Goal: Task Accomplishment & Management: Manage account settings

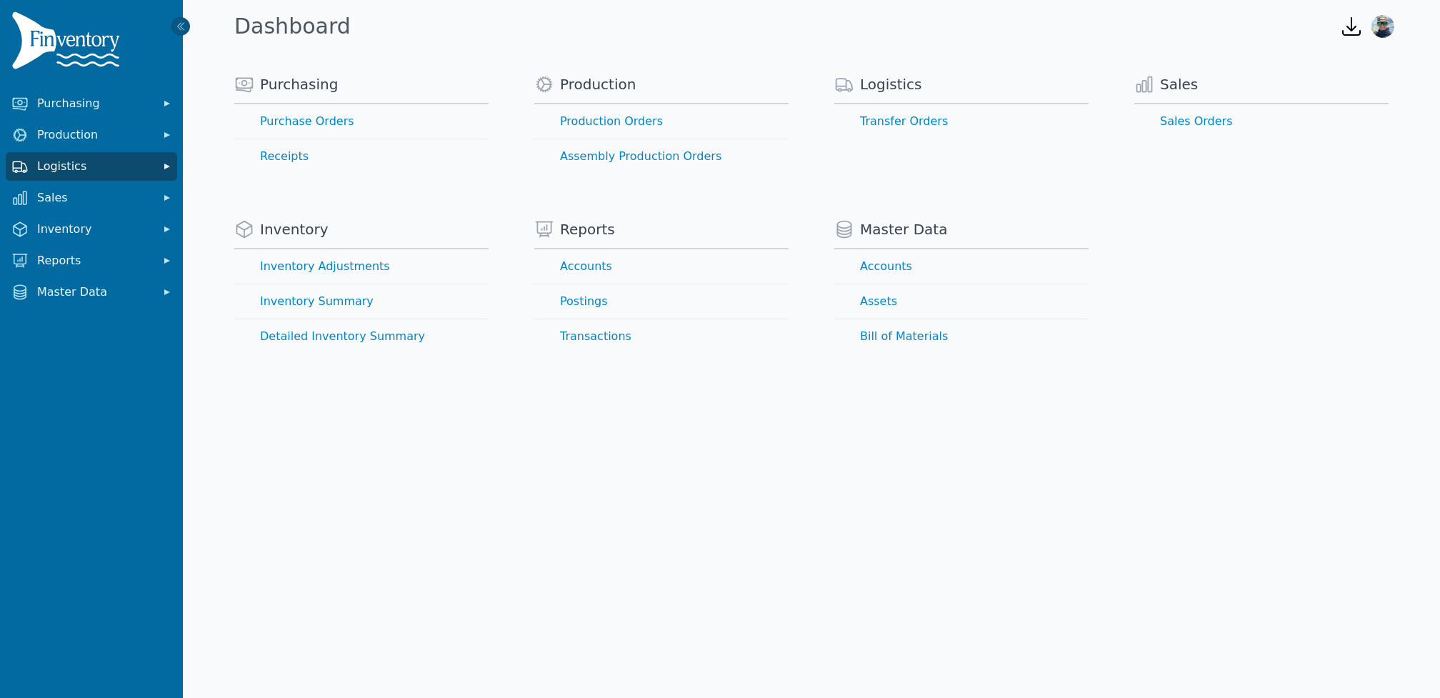
click at [38, 173] on span "Logistics" at bounding box center [94, 166] width 114 height 17
click at [41, 206] on link "Transfer Orders" at bounding box center [92, 198] width 166 height 29
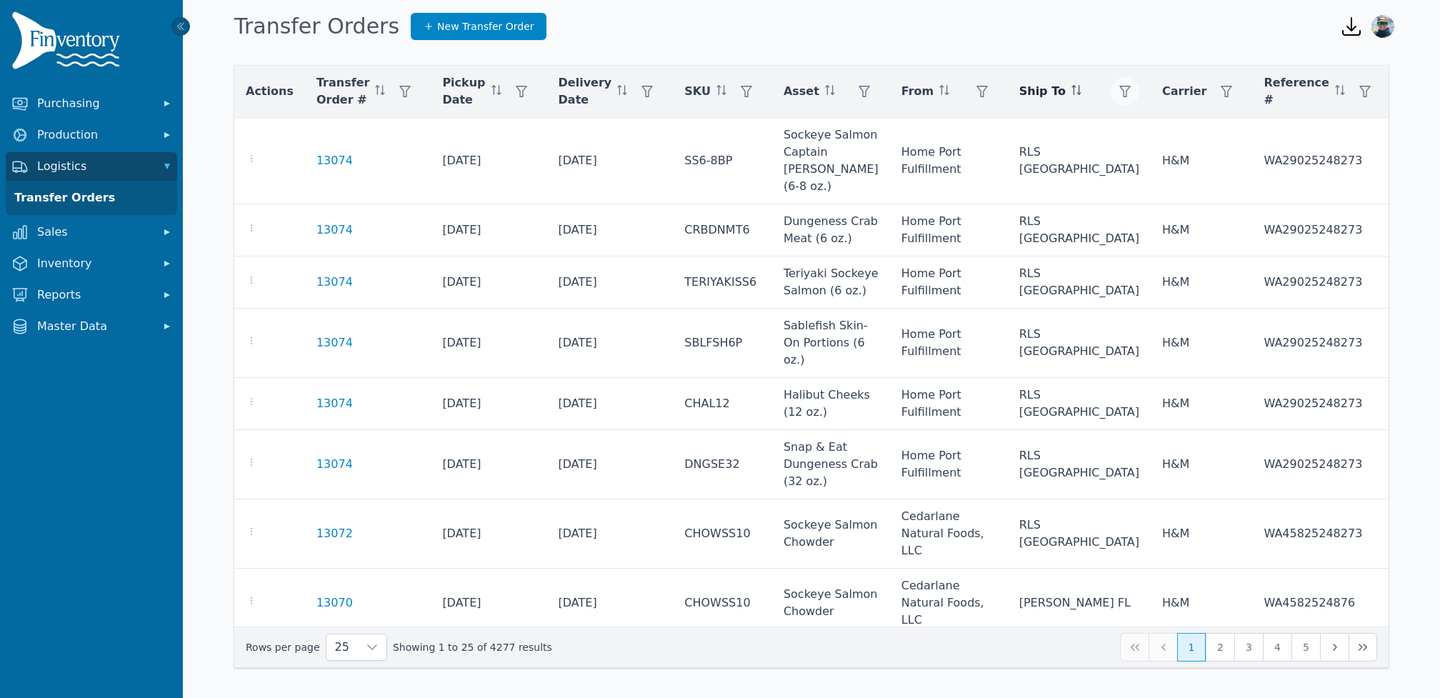
click at [1119, 89] on icon "button" at bounding box center [1124, 91] width 11 height 11
click at [1031, 26] on div "Transfer Orders New Transfer Order" at bounding box center [776, 26] width 1094 height 39
click at [1119, 88] on icon "button" at bounding box center [1124, 91] width 11 height 11
click at [1046, 140] on div "Any" at bounding box center [1072, 130] width 123 height 29
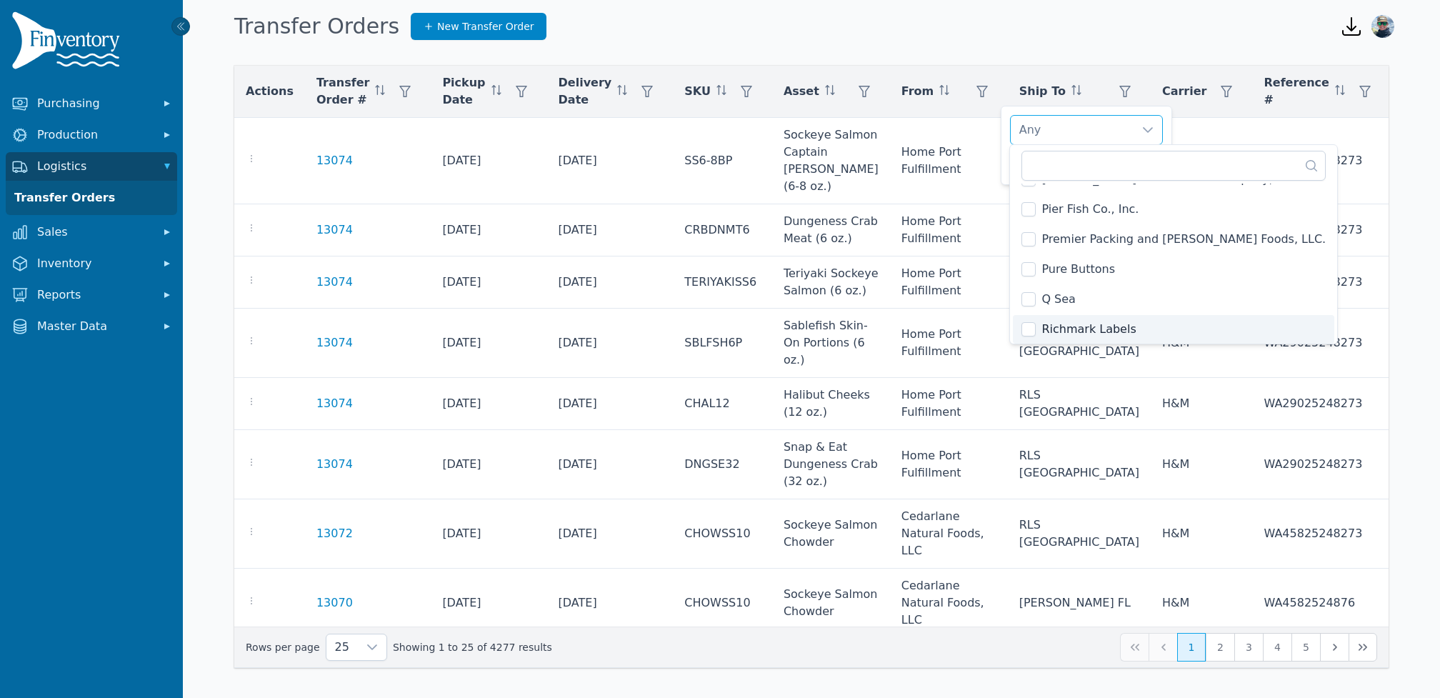
scroll to position [801, 0]
click at [1074, 326] on span "Forte Frozen CA" at bounding box center [1086, 329] width 90 height 17
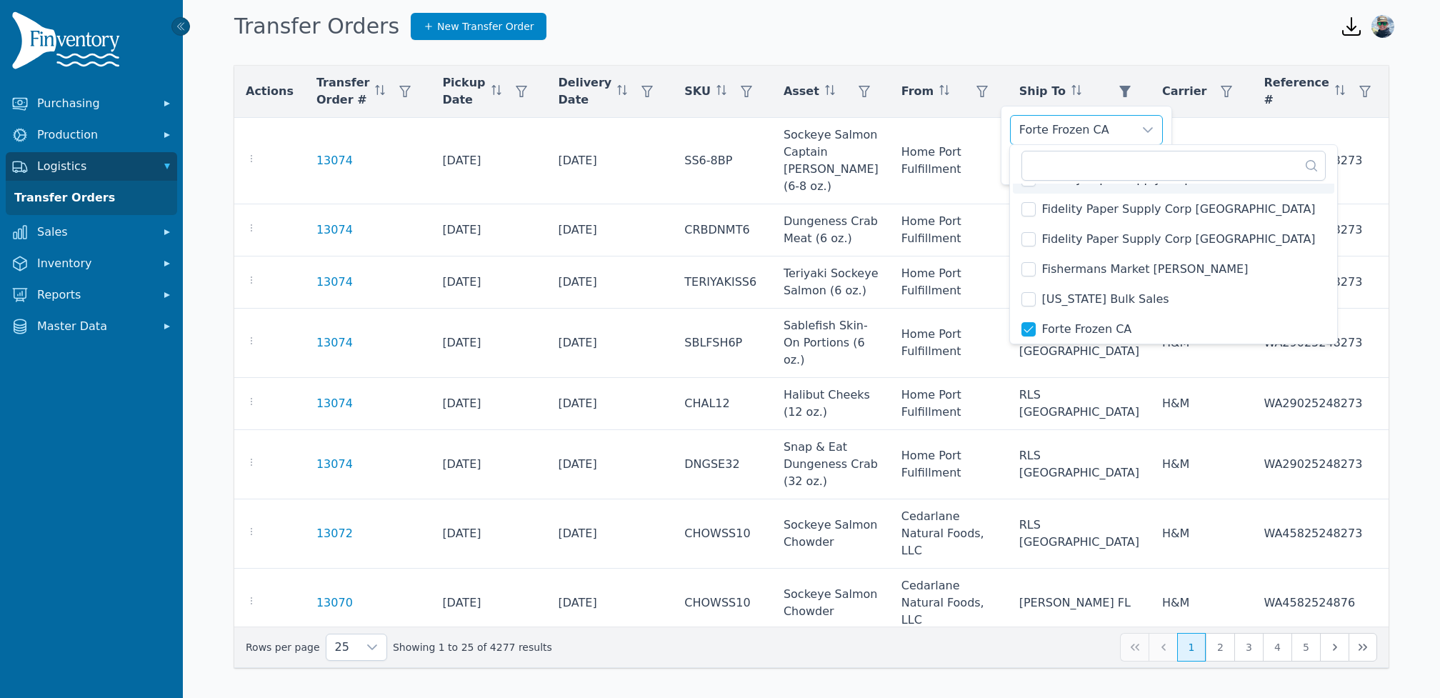
scroll to position [783, 0]
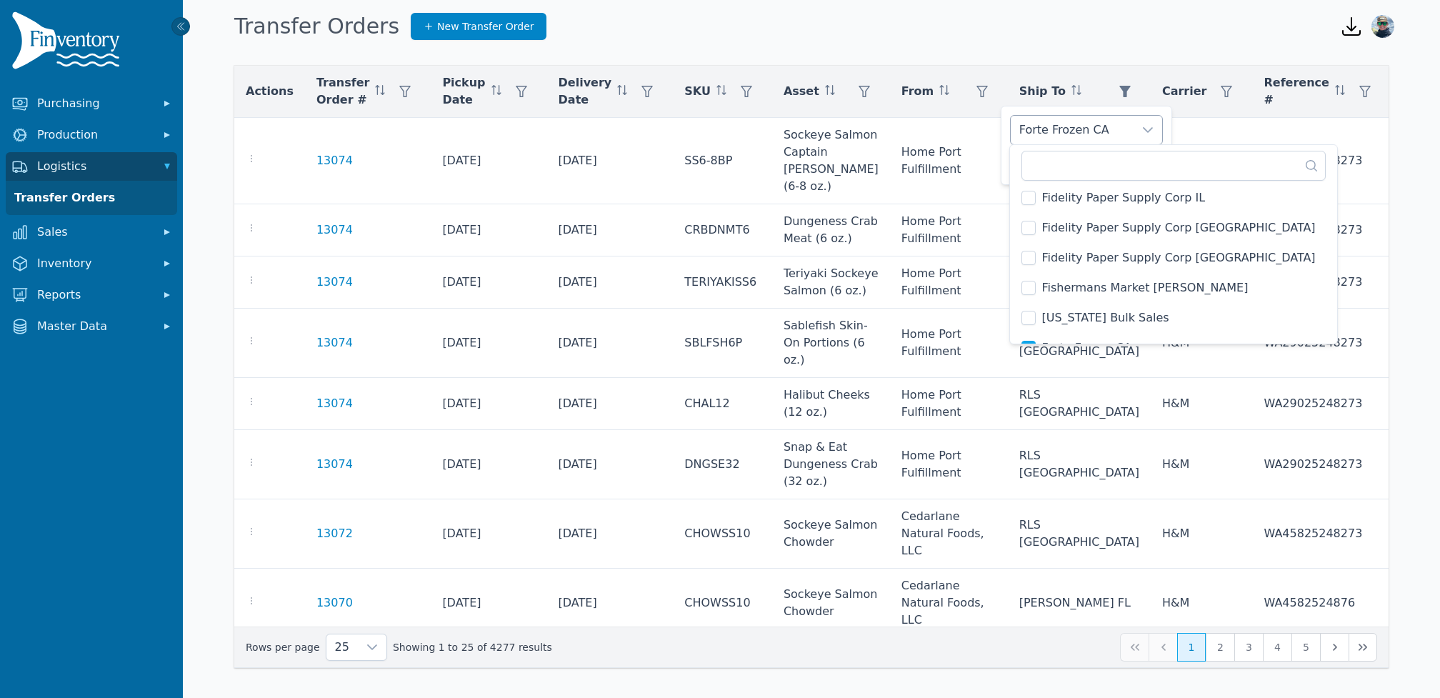
click at [1109, 127] on div "Forte Frozen CA" at bounding box center [1072, 130] width 123 height 29
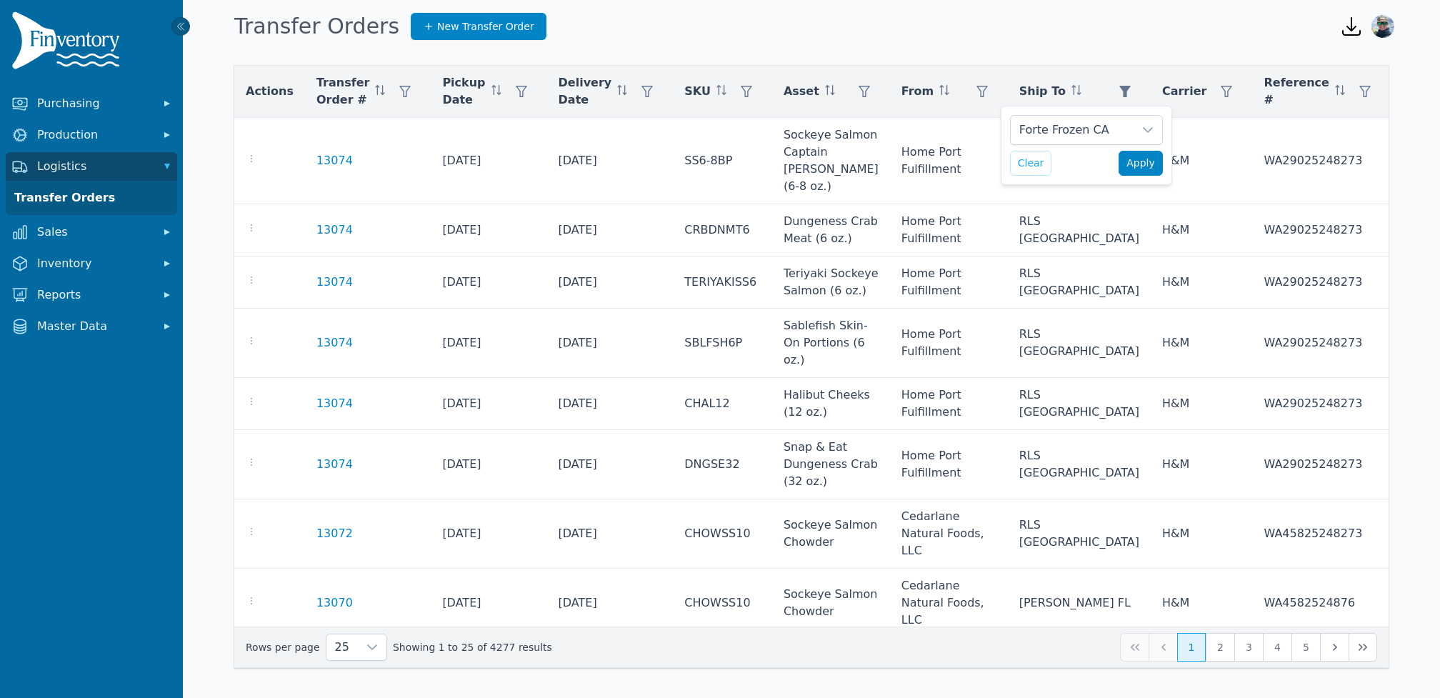
click at [1136, 162] on span "Apply" at bounding box center [1140, 163] width 29 height 15
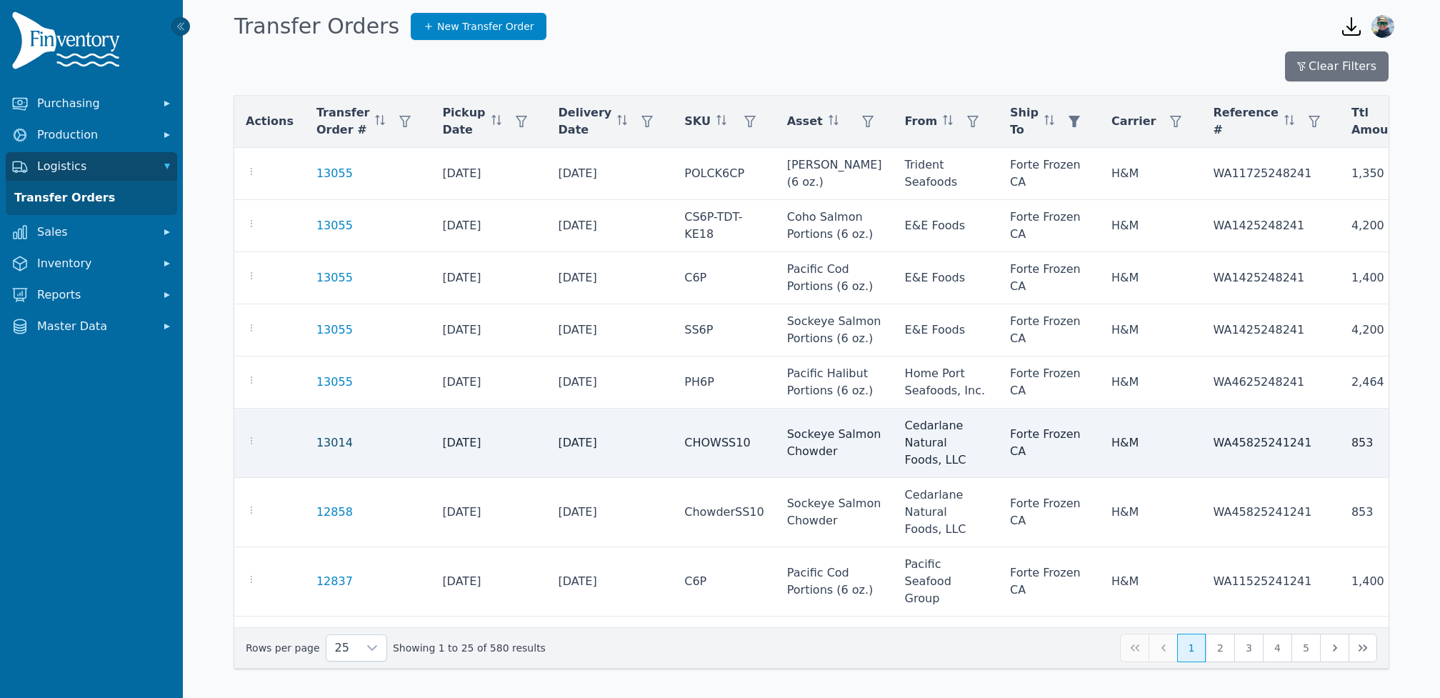
click at [329, 451] on link "13014" at bounding box center [334, 442] width 36 height 17
